Goal: Task Accomplishment & Management: Use online tool/utility

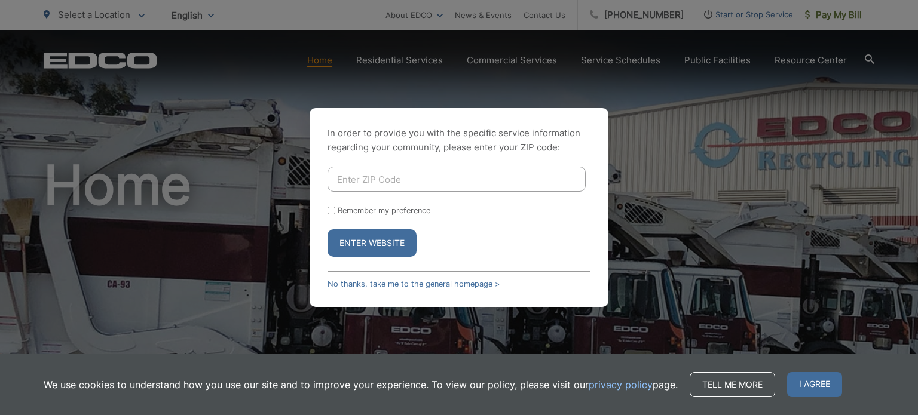
click at [429, 181] on input "Enter ZIP Code" at bounding box center [457, 179] width 258 height 25
type input "91941"
click at [383, 241] on button "Enter Website" at bounding box center [372, 243] width 89 height 27
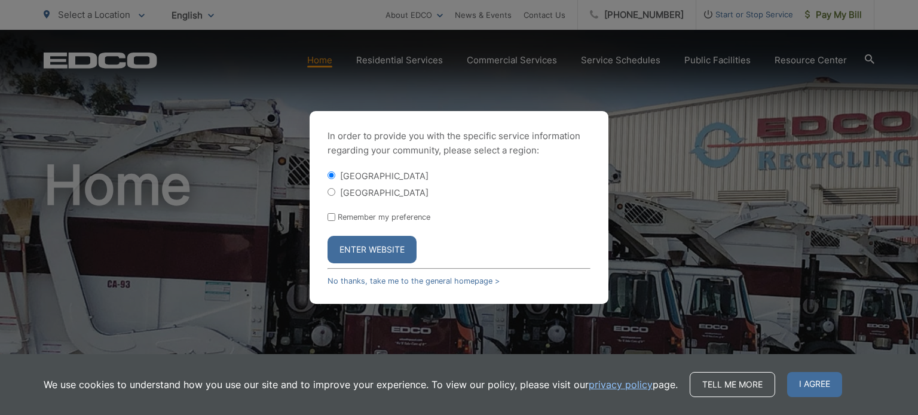
click at [377, 243] on button "Enter Website" at bounding box center [372, 249] width 89 height 27
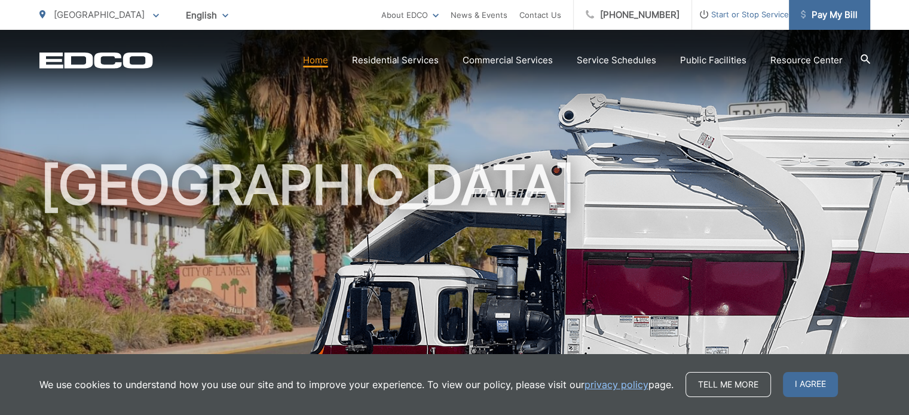
click at [819, 10] on span "Pay My Bill" at bounding box center [829, 15] width 57 height 14
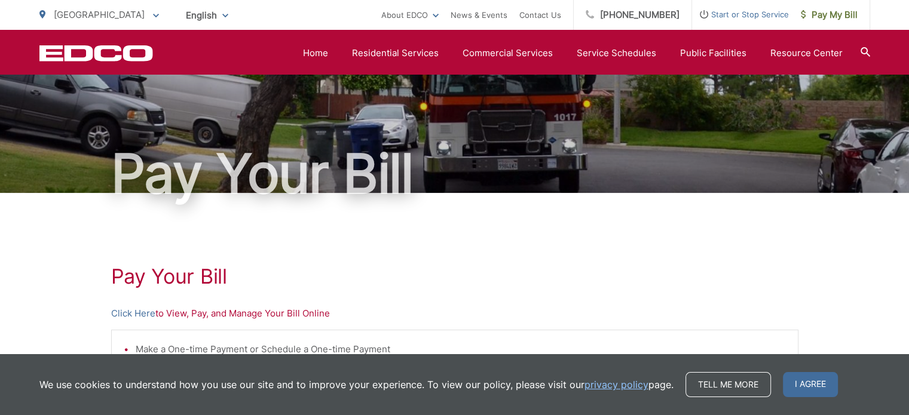
scroll to position [45, 0]
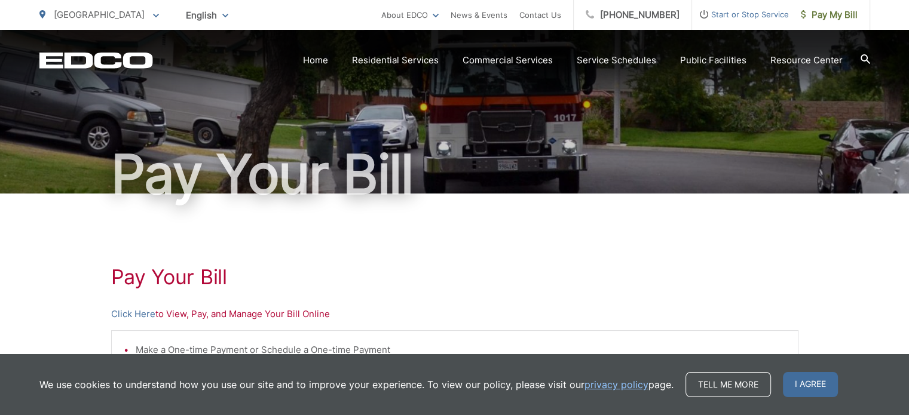
click at [660, 175] on h1 "Pay Your Bill" at bounding box center [454, 175] width 831 height 60
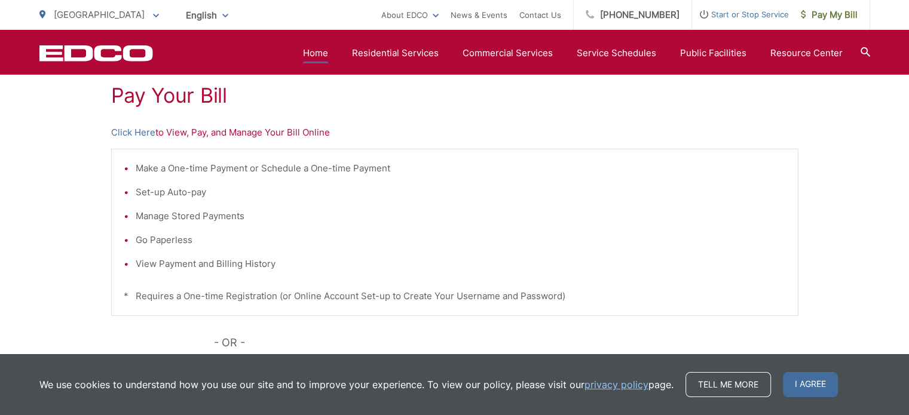
scroll to position [228, 0]
click at [141, 127] on link "Click Here" at bounding box center [133, 131] width 44 height 14
